Goal: Find specific page/section: Find specific page/section

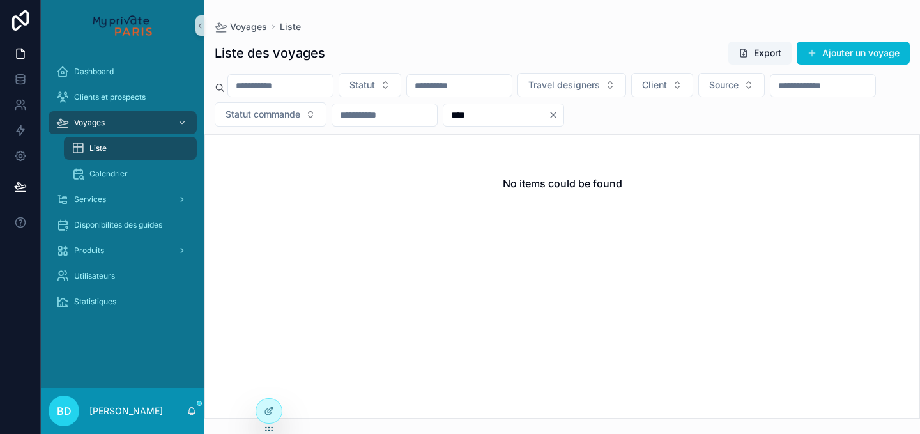
drag, startPoint x: 645, startPoint y: 116, endPoint x: 597, endPoint y: 112, distance: 47.5
click at [548, 112] on input "****" at bounding box center [495, 115] width 105 height 18
click at [312, 82] on input "scrollable content" at bounding box center [280, 86] width 105 height 18
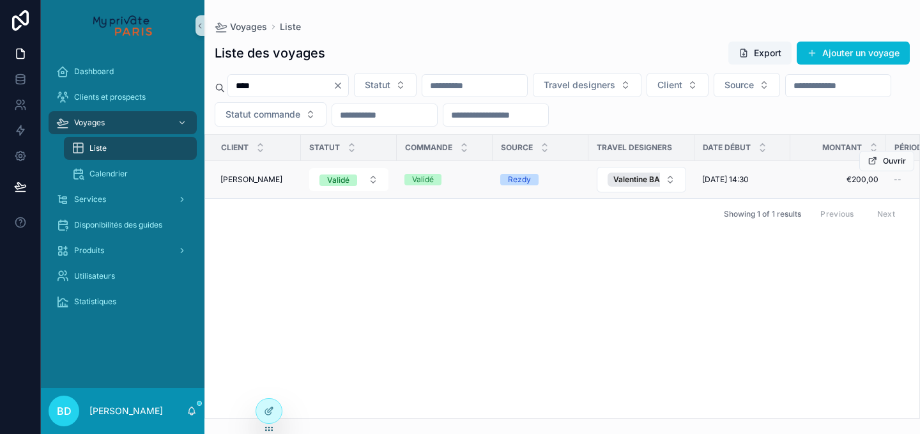
type input "****"
click at [247, 182] on span "[PERSON_NAME]" at bounding box center [251, 179] width 62 height 10
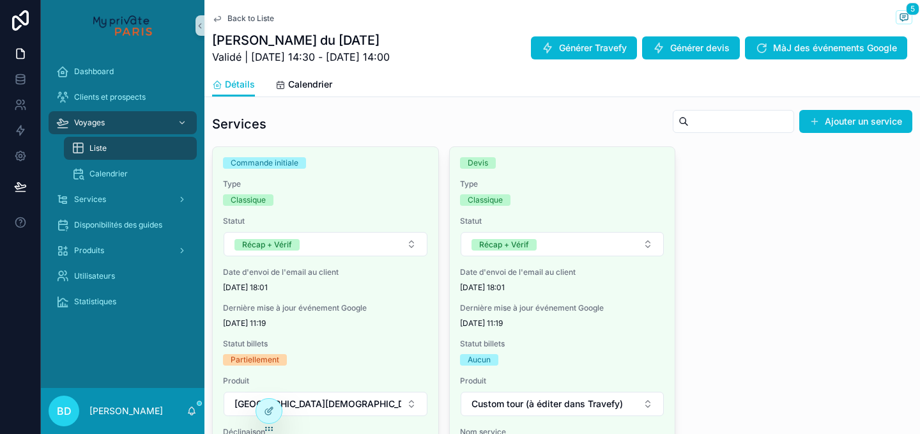
scroll to position [721, 0]
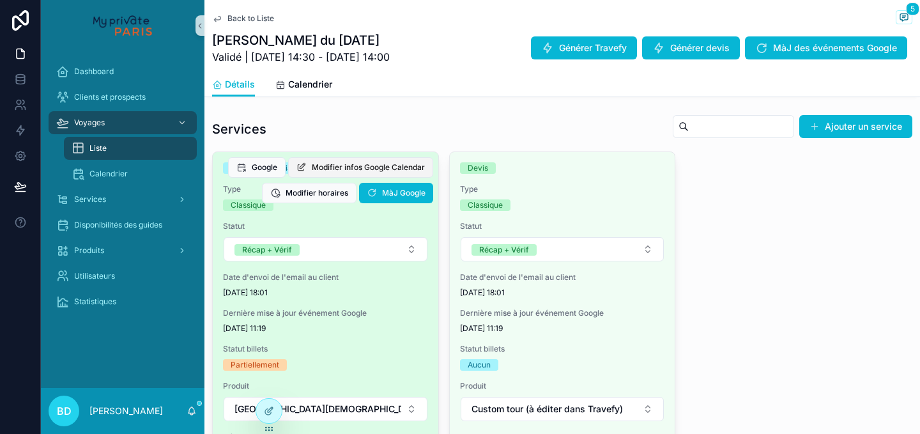
click at [376, 171] on span "Modifier infos Google Calendar" at bounding box center [368, 167] width 113 height 10
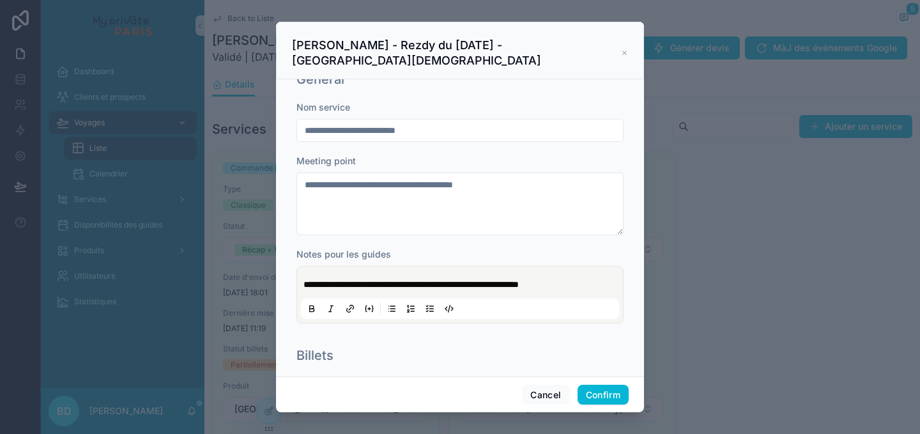
scroll to position [0, 0]
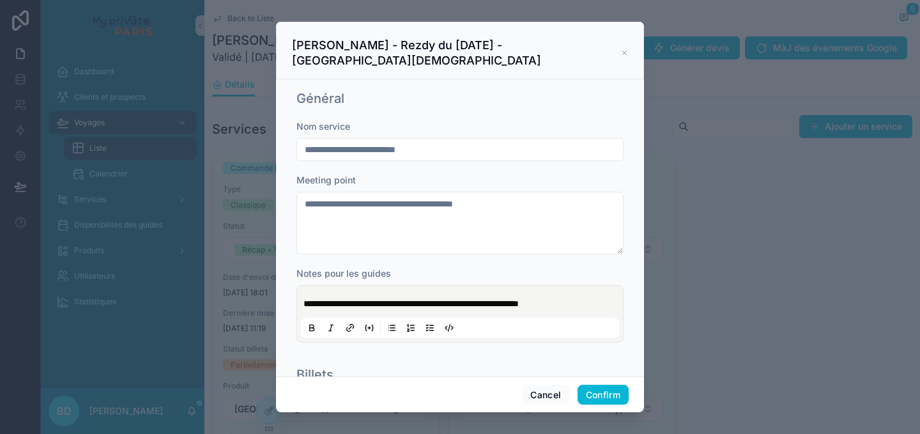
click at [621, 49] on icon at bounding box center [624, 53] width 7 height 10
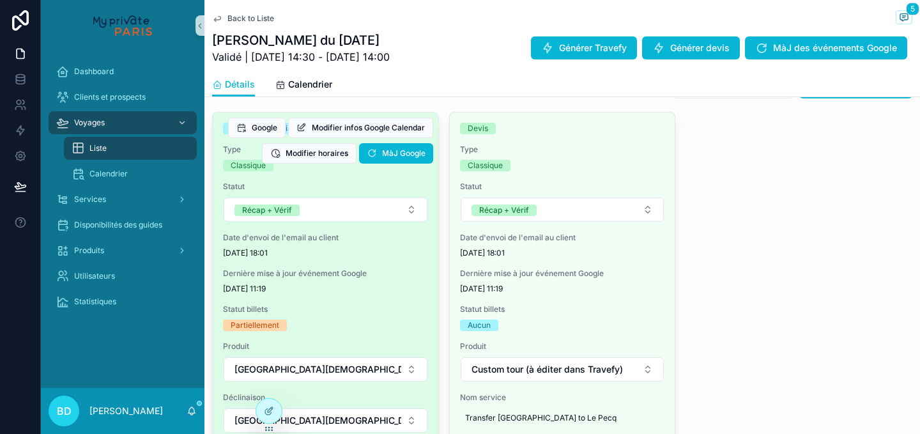
scroll to position [764, 0]
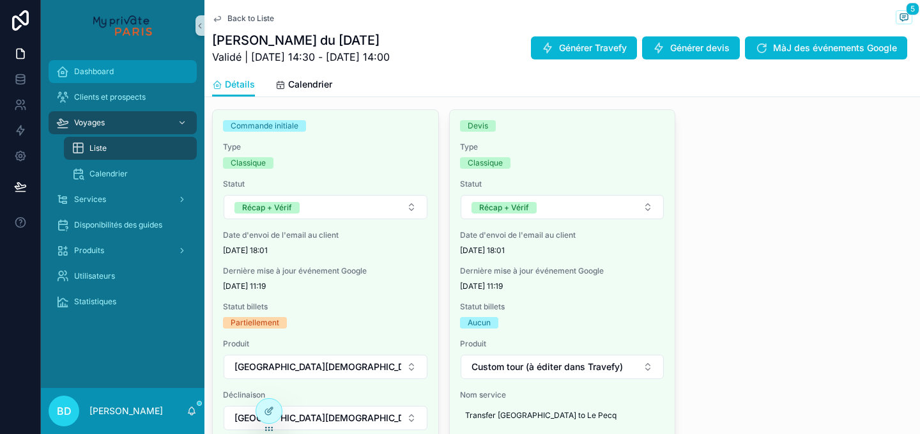
click at [112, 68] on span "Dashboard" at bounding box center [94, 71] width 40 height 10
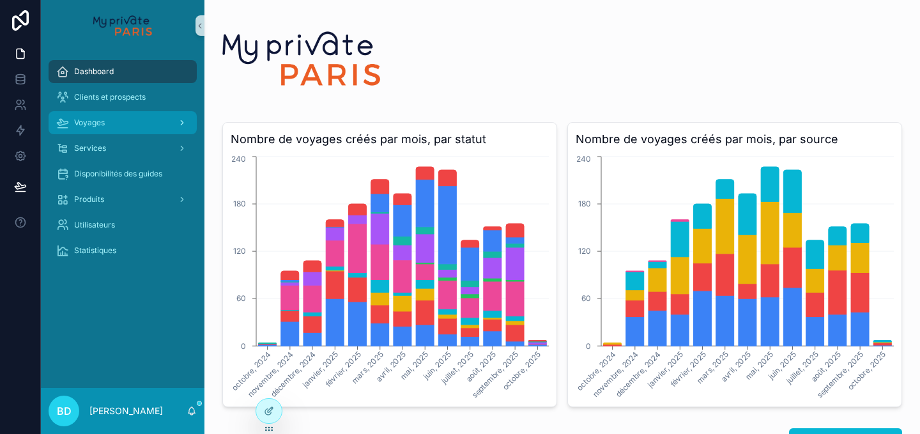
click at [105, 118] on div "Voyages" at bounding box center [122, 122] width 133 height 20
